Goal: Task Accomplishment & Management: Use online tool/utility

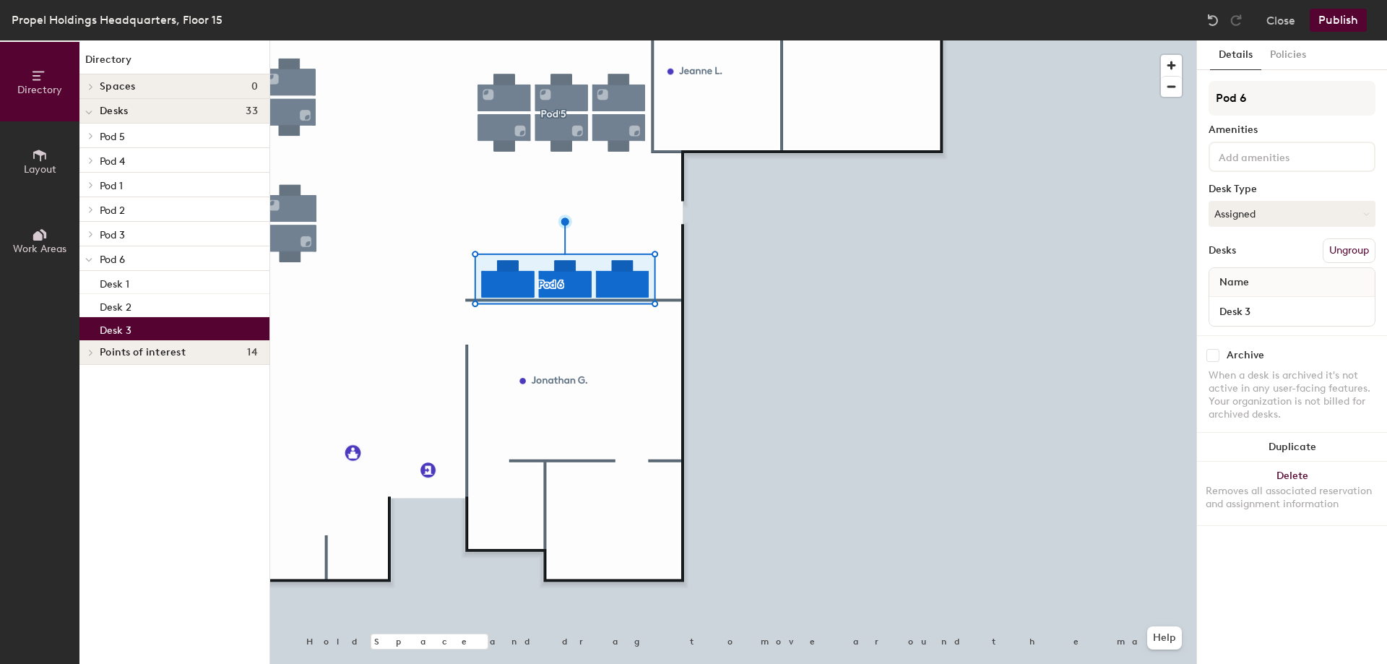
click at [125, 331] on p "Desk 3" at bounding box center [116, 328] width 32 height 17
click at [1362, 215] on icon at bounding box center [1365, 214] width 7 height 7
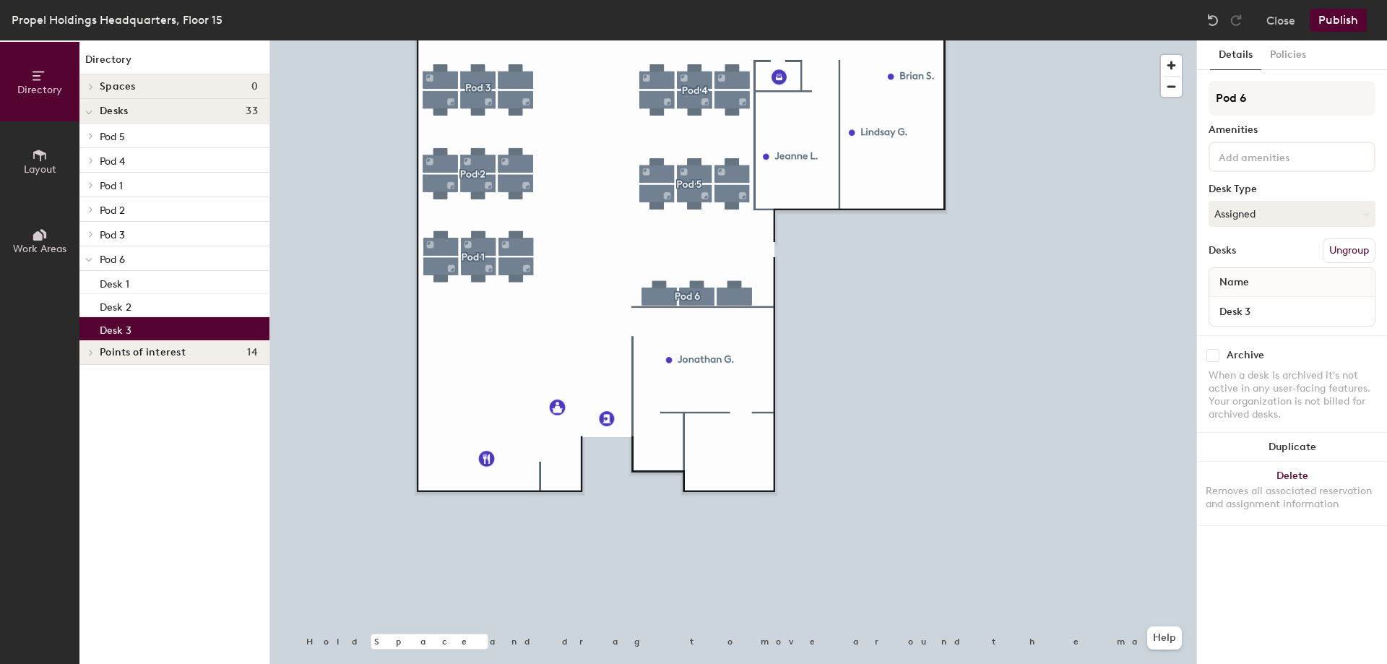
click at [202, 320] on div "Desk 3" at bounding box center [174, 328] width 190 height 23
click at [1274, 213] on button "Assigned" at bounding box center [1292, 214] width 167 height 26
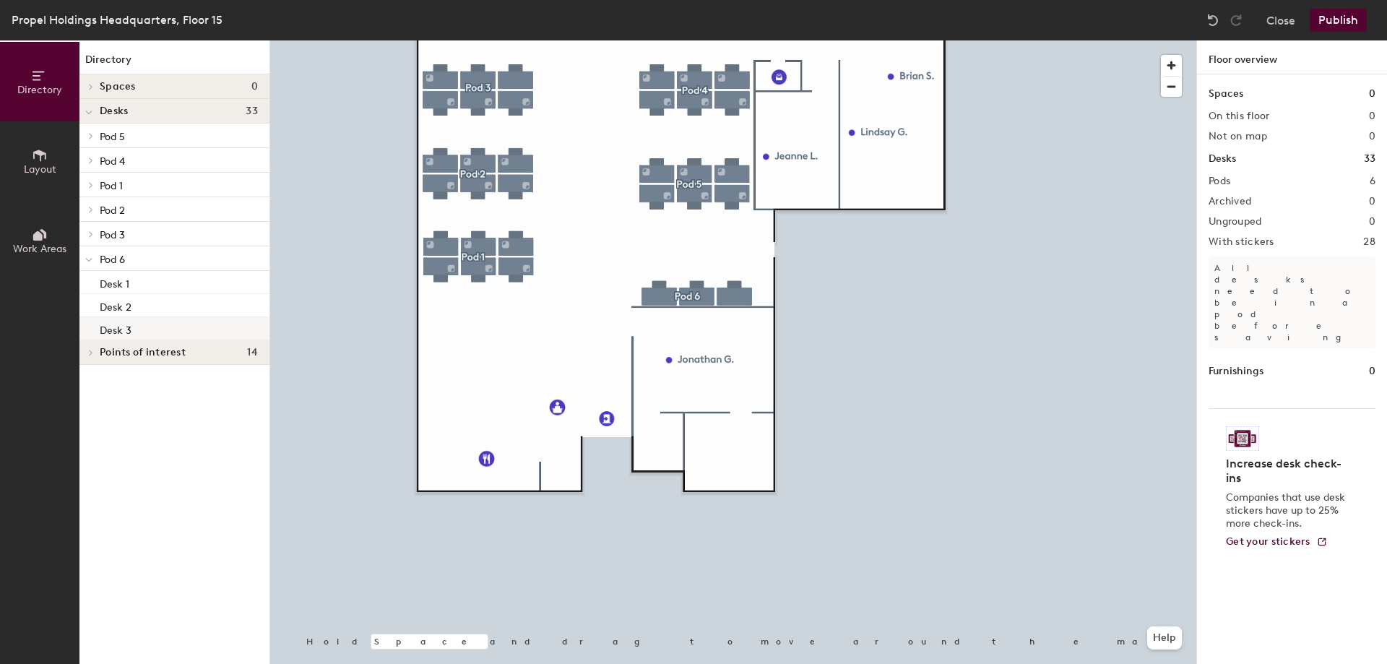
click at [174, 334] on div "Desk 3" at bounding box center [174, 328] width 190 height 23
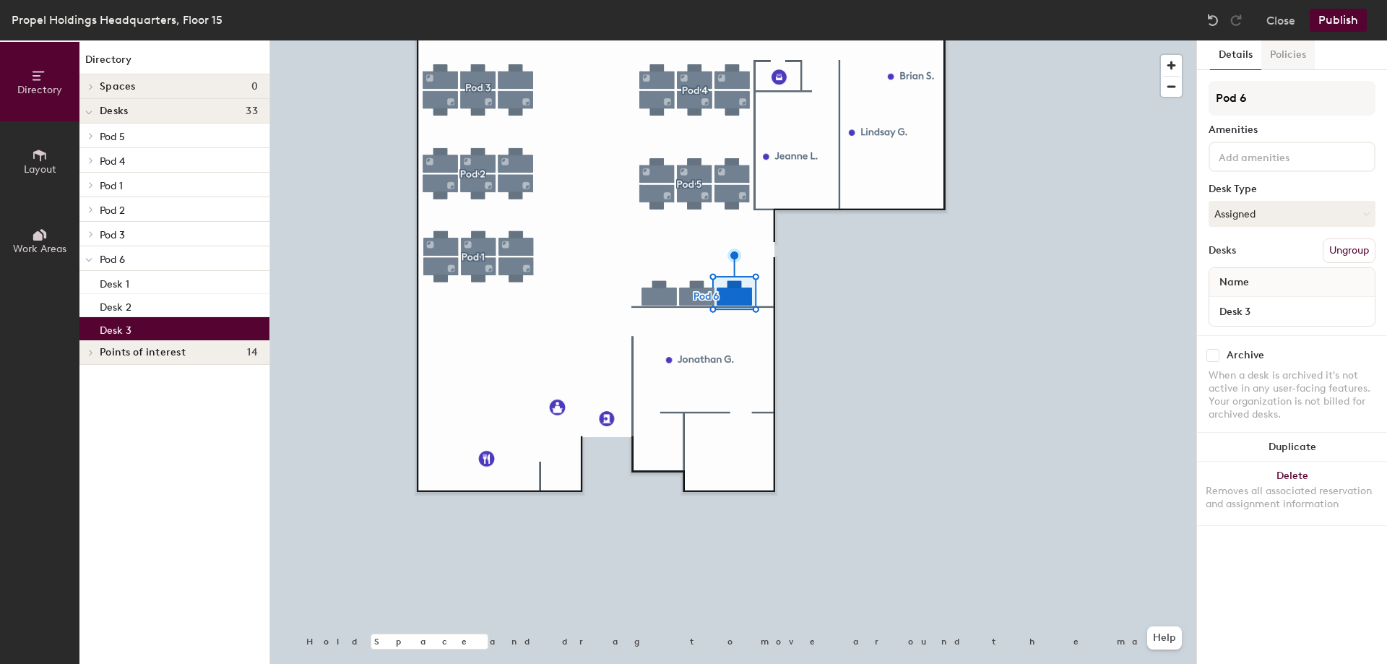
click at [1287, 51] on button "Policies" at bounding box center [1287, 55] width 53 height 30
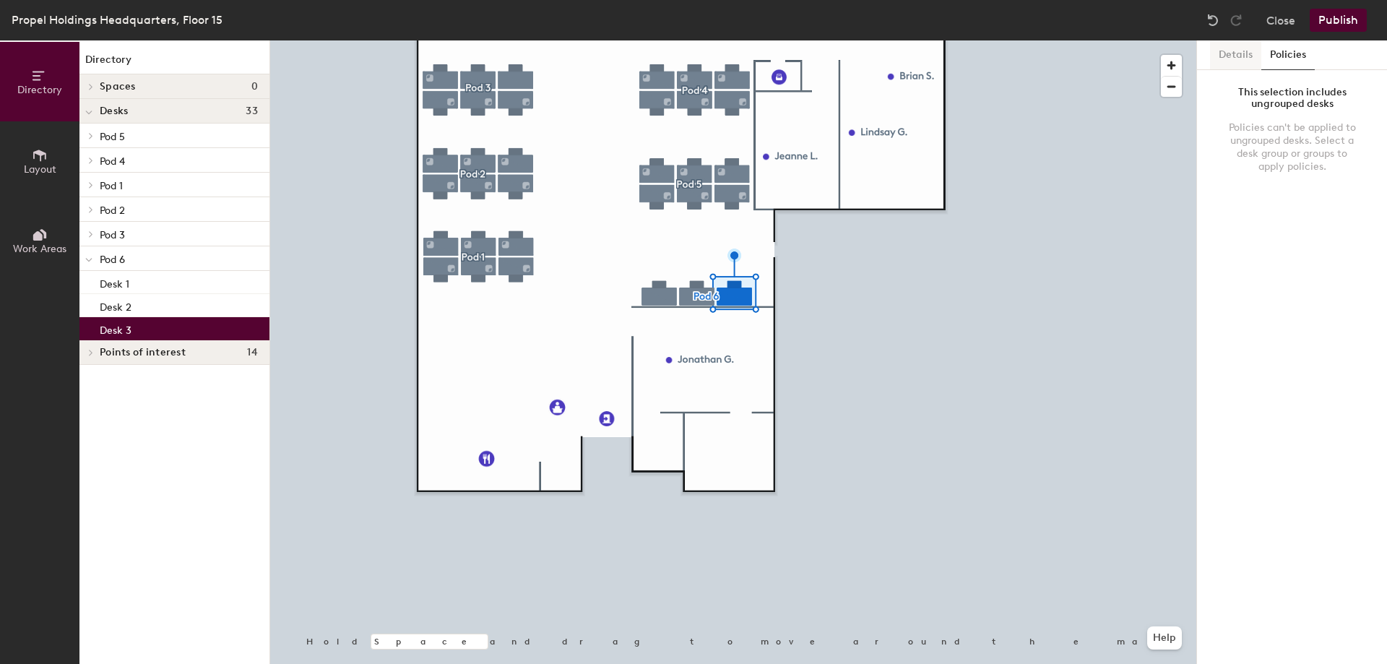
click at [1253, 51] on button "Details" at bounding box center [1235, 55] width 51 height 30
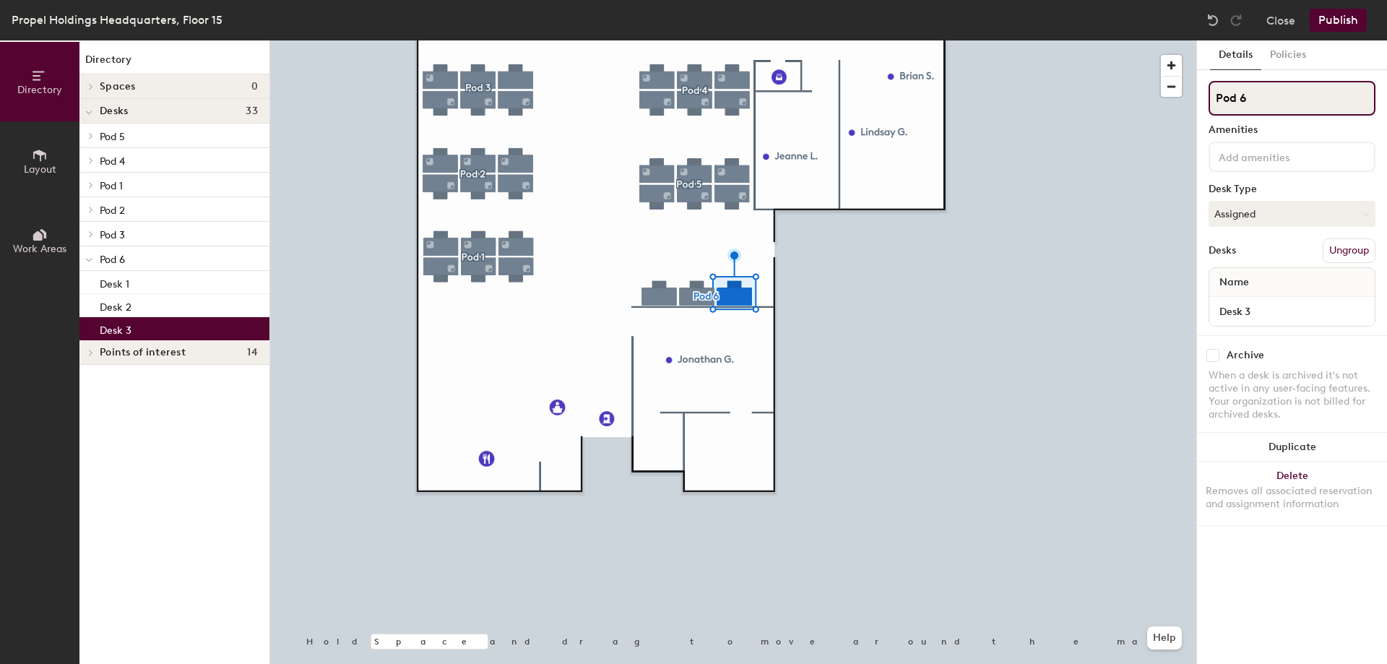
click at [1258, 104] on input "Pod 6" at bounding box center [1292, 98] width 167 height 35
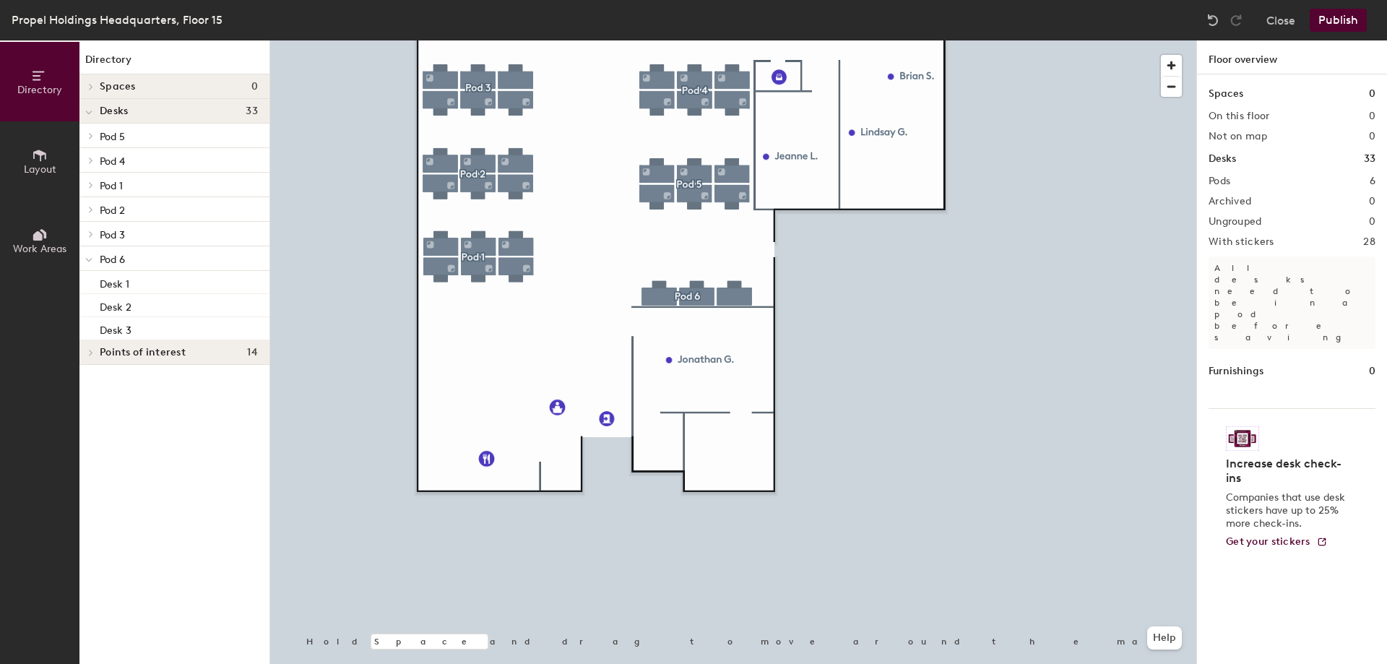
click at [54, 148] on button "Layout" at bounding box center [39, 160] width 79 height 79
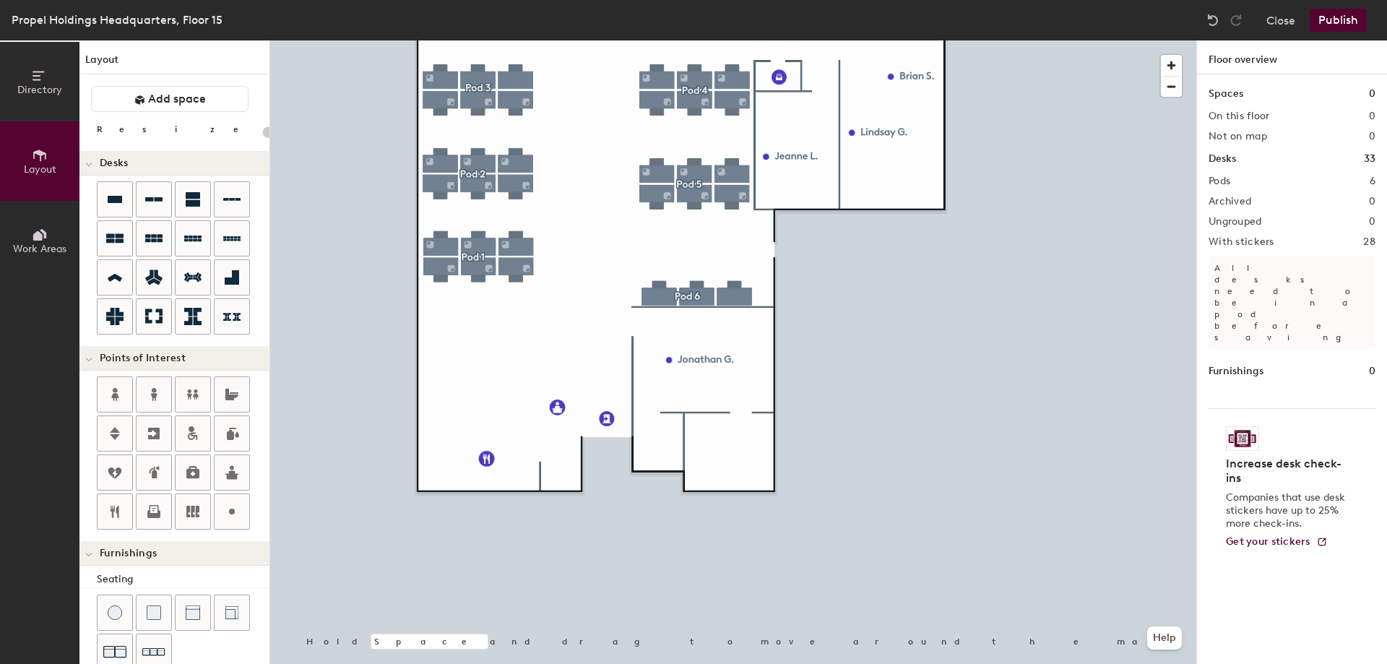
click at [34, 229] on icon at bounding box center [40, 235] width 16 height 16
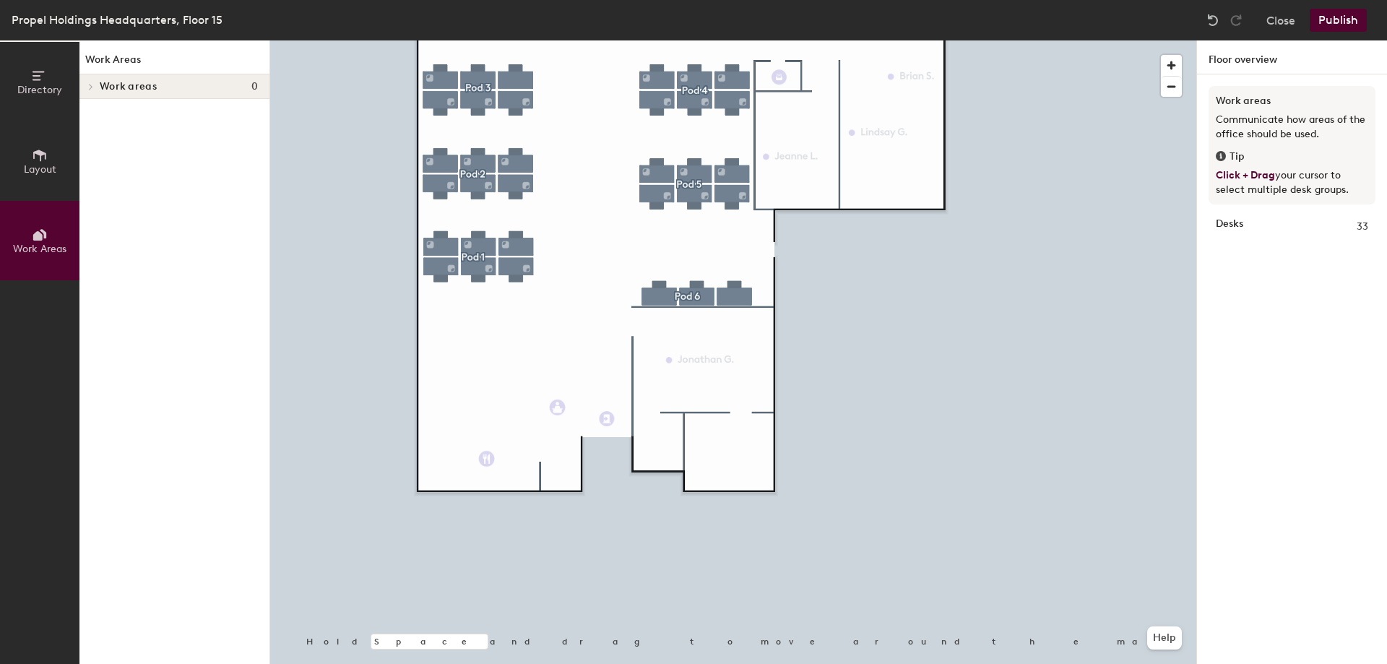
click at [43, 83] on icon at bounding box center [40, 76] width 16 height 16
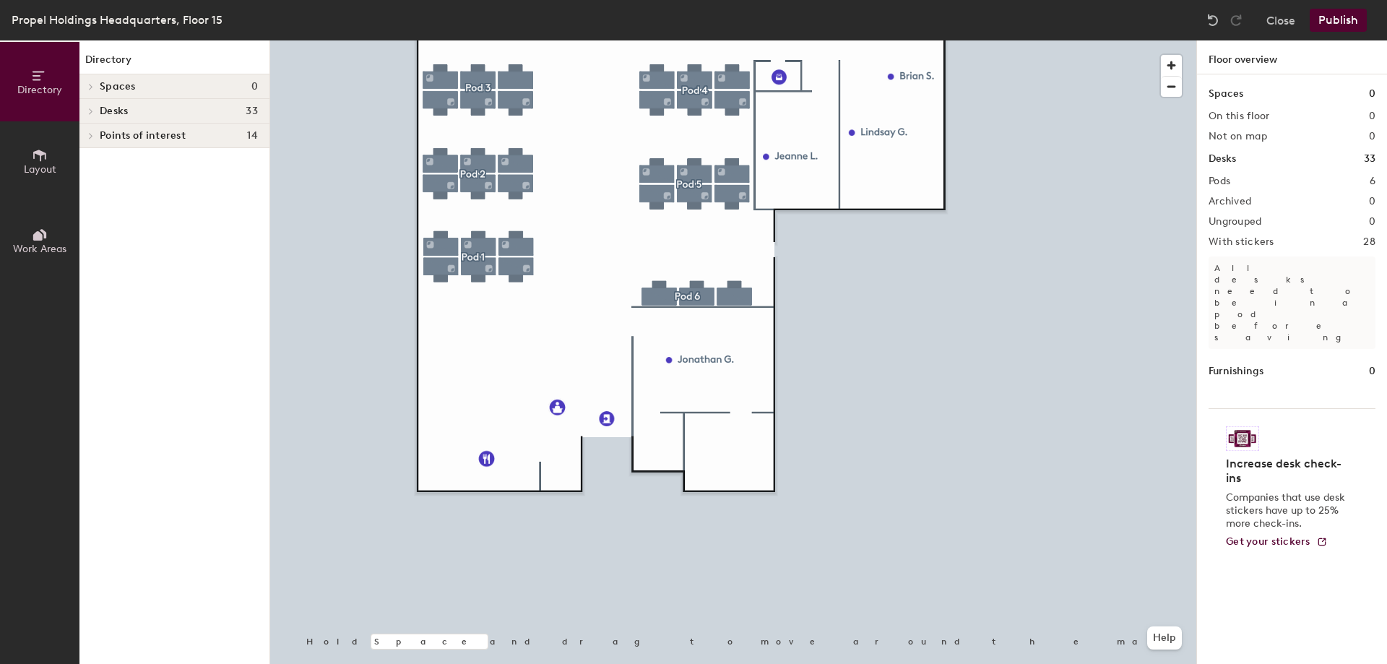
click at [140, 137] on span "Points of interest" at bounding box center [143, 136] width 86 height 12
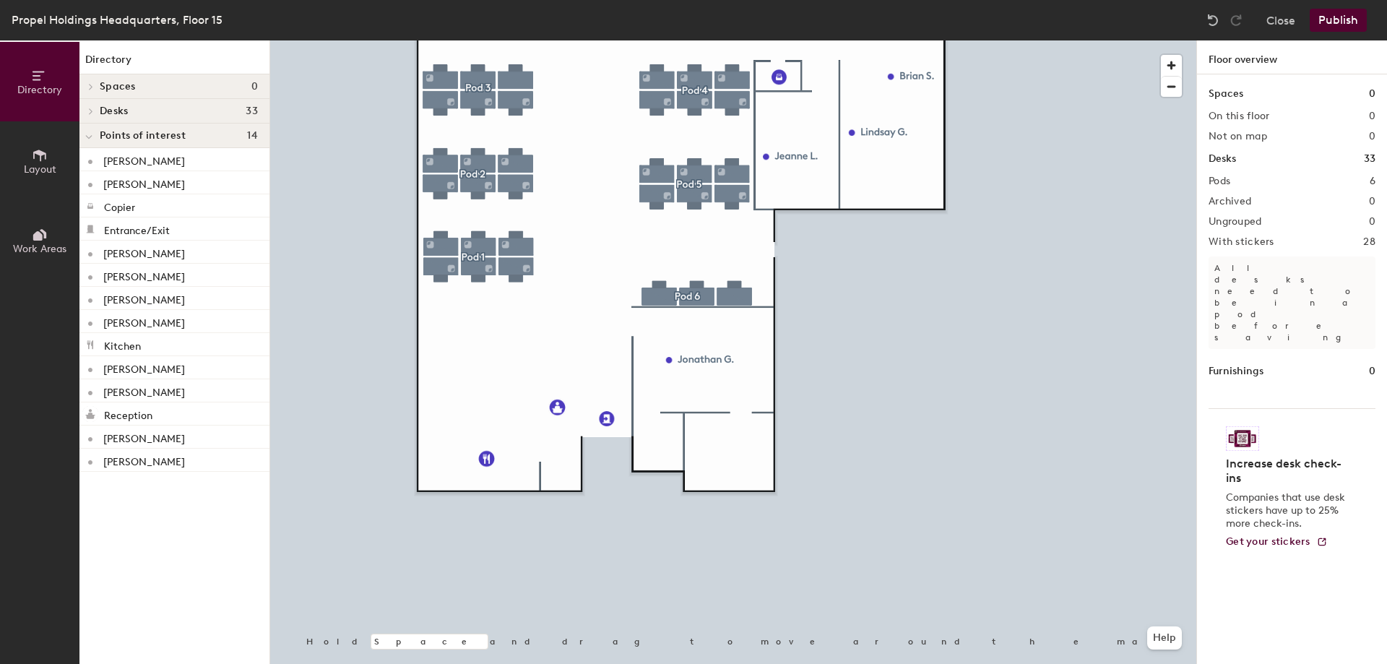
click at [136, 113] on h4 "Desks 33" at bounding box center [179, 111] width 158 height 12
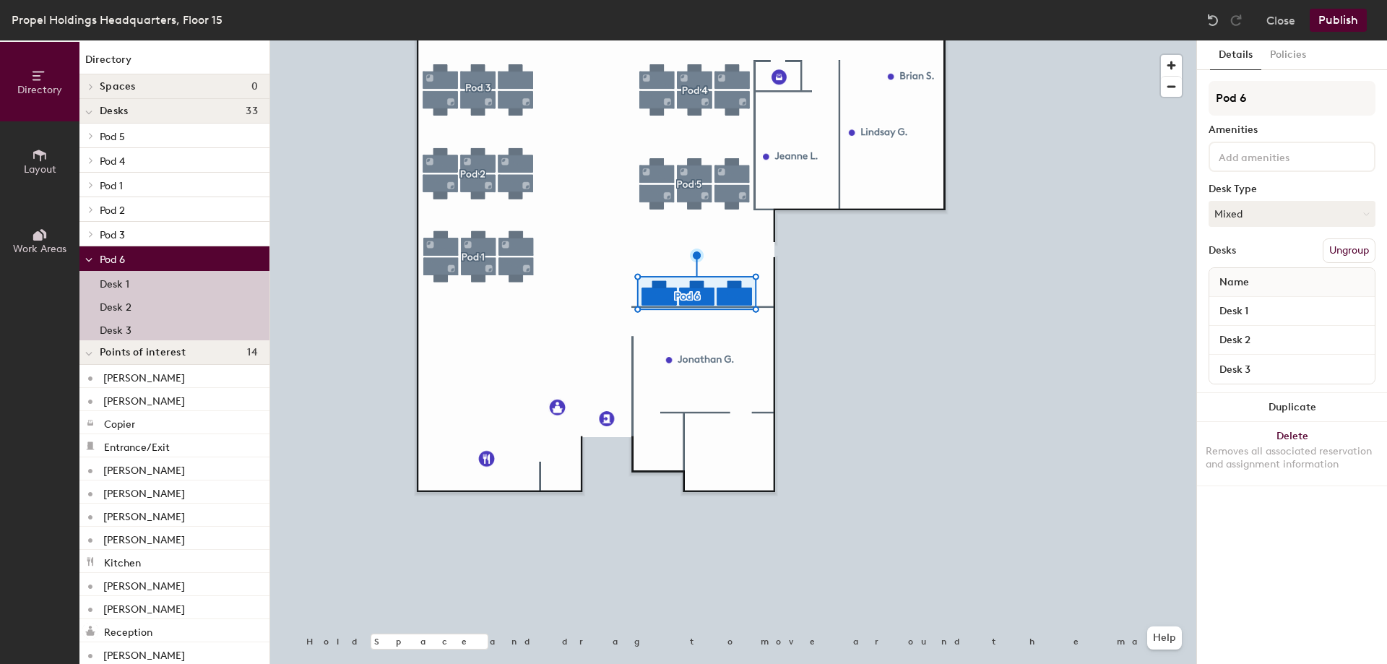
click at [176, 328] on div "Desk 3" at bounding box center [174, 328] width 190 height 23
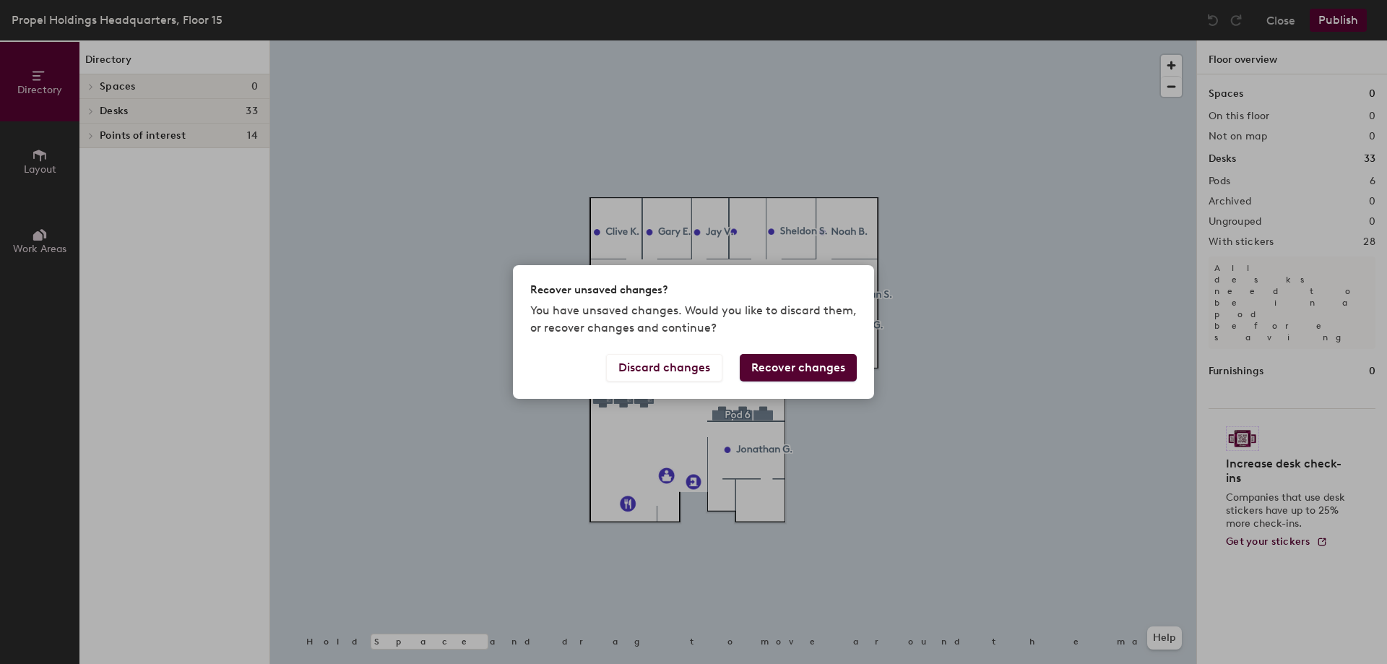
click at [969, 454] on div "Recover unsaved changes? You have unsaved changes. Would you like to discard th…" at bounding box center [693, 332] width 1387 height 664
click at [678, 371] on button "Discard changes" at bounding box center [664, 367] width 116 height 27
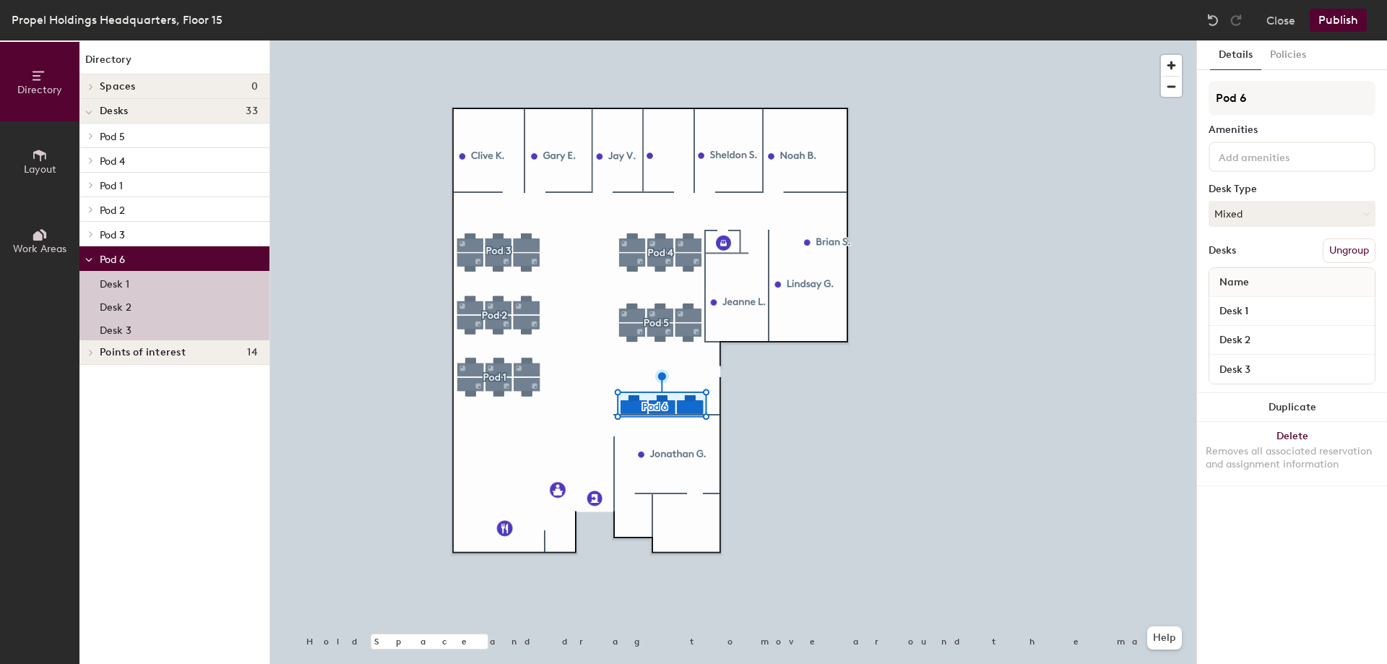
click at [221, 324] on div "Desk 3" at bounding box center [174, 328] width 190 height 23
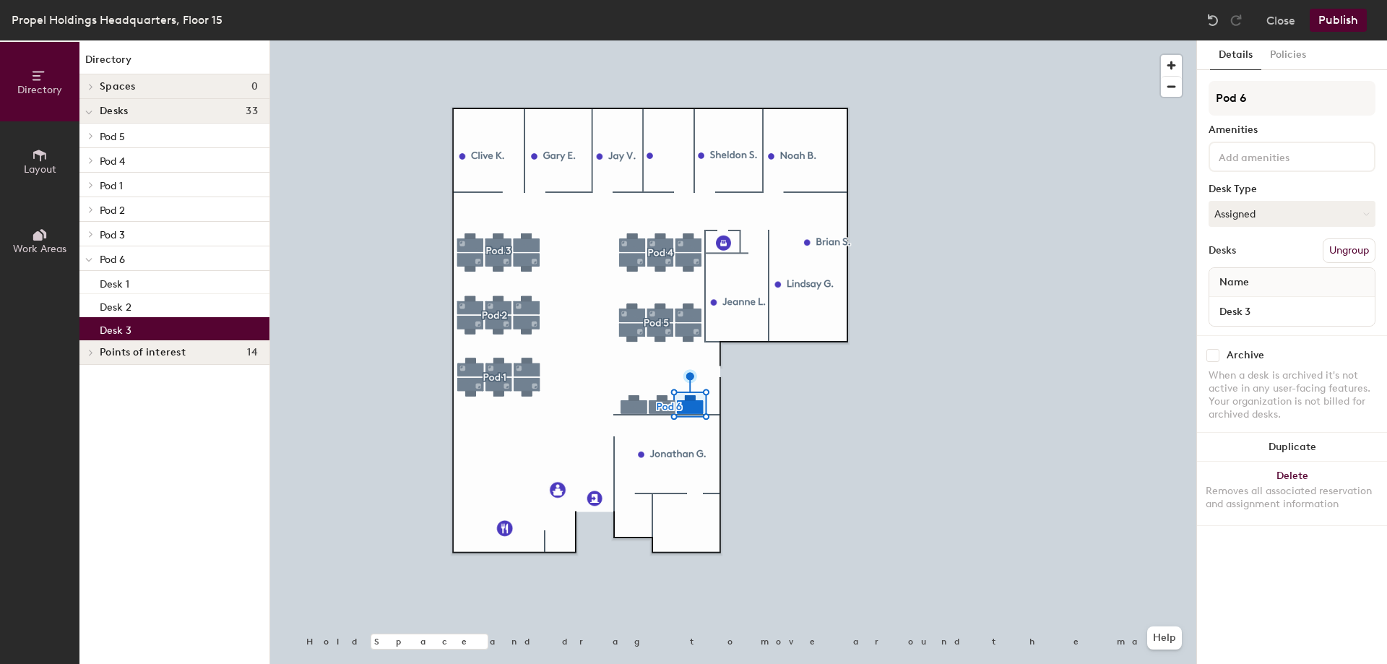
click at [1339, 258] on button "Ungroup" at bounding box center [1349, 250] width 53 height 25
